Goal: Check status: Check status

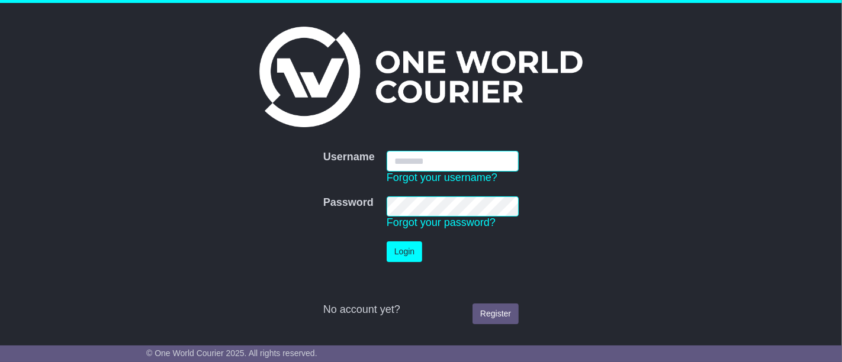
type input "********"
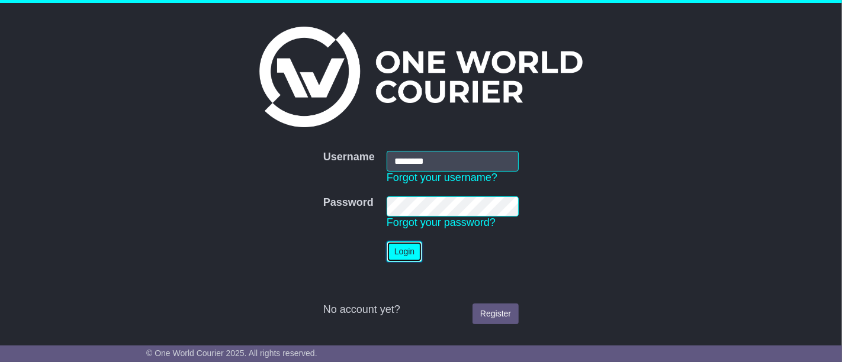
drag, startPoint x: 396, startPoint y: 251, endPoint x: 393, endPoint y: 246, distance: 6.1
click at [396, 252] on button "Login" at bounding box center [405, 252] width 36 height 21
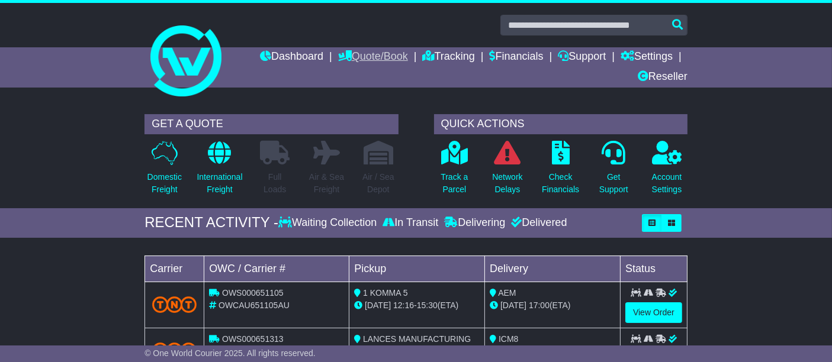
click at [386, 56] on link "Quote/Book" at bounding box center [373, 57] width 70 height 20
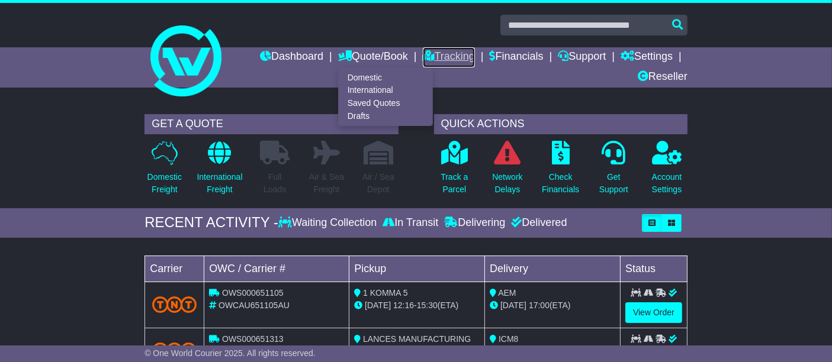
click at [456, 52] on link "Tracking" at bounding box center [449, 57] width 52 height 20
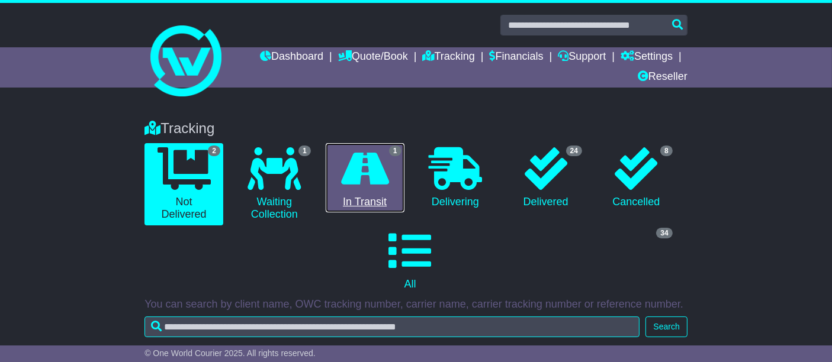
click at [375, 177] on icon at bounding box center [365, 168] width 48 height 43
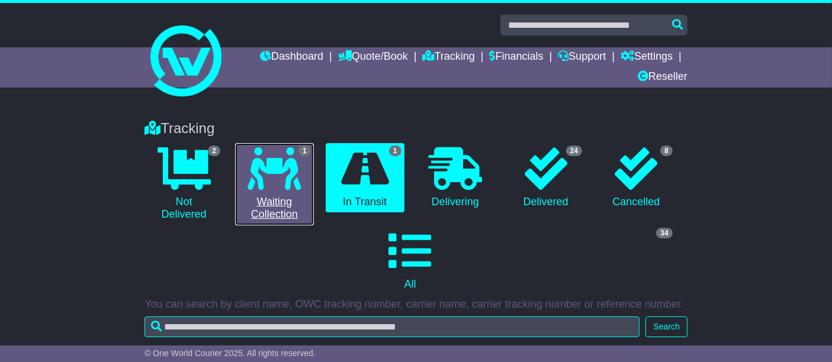
click at [311, 181] on link "1 Waiting Collection" at bounding box center [274, 184] width 79 height 82
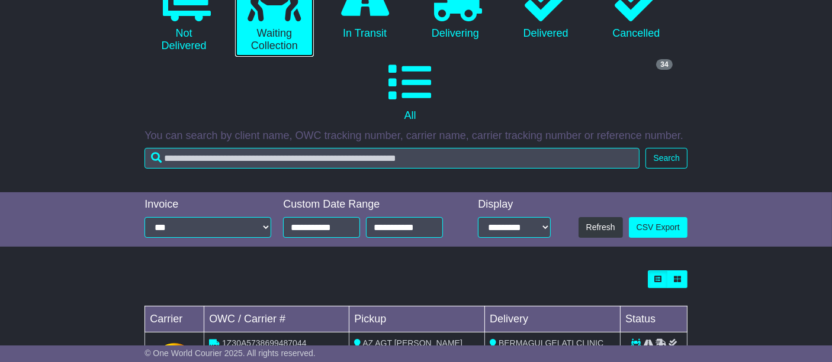
scroll to position [225, 0]
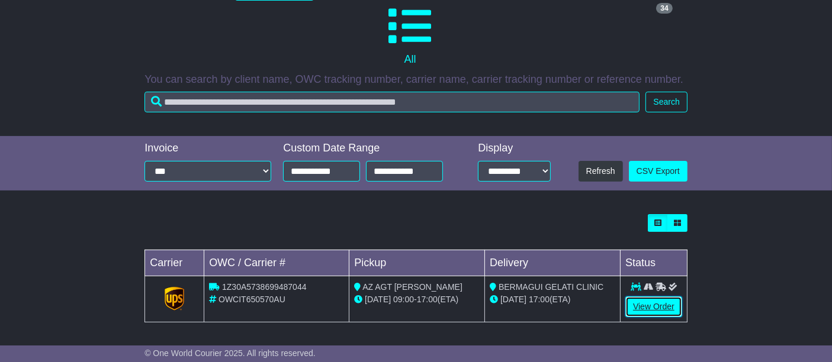
click at [664, 314] on link "View Order" at bounding box center [653, 307] width 57 height 21
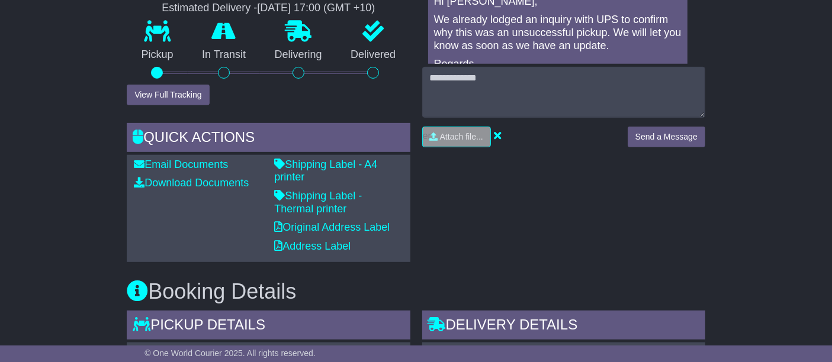
scroll to position [460, 0]
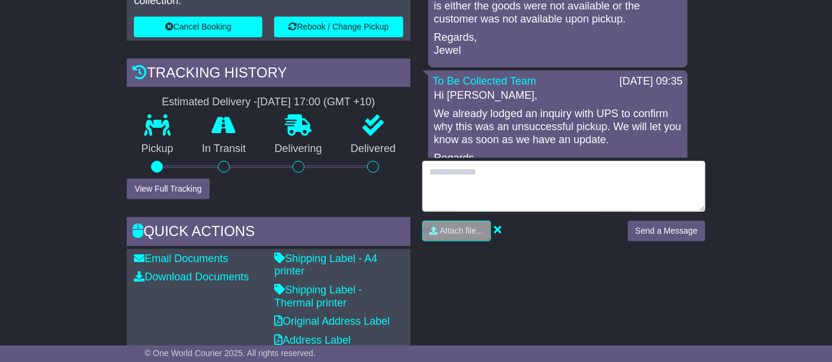
click at [491, 173] on textarea at bounding box center [563, 186] width 283 height 51
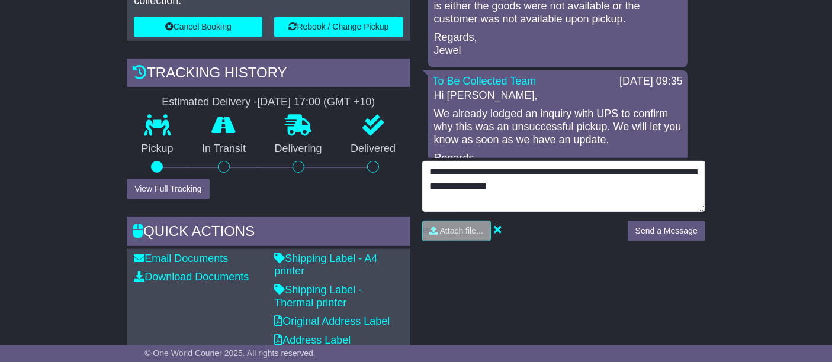
type textarea "**********"
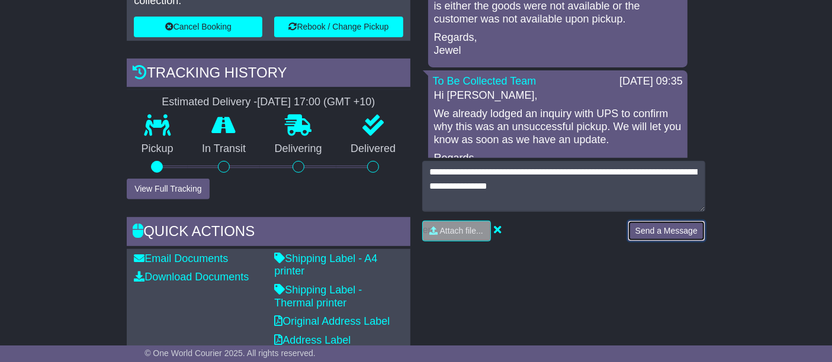
click at [641, 232] on button "Send a Message" at bounding box center [667, 231] width 78 height 21
